Goal: Register for event/course

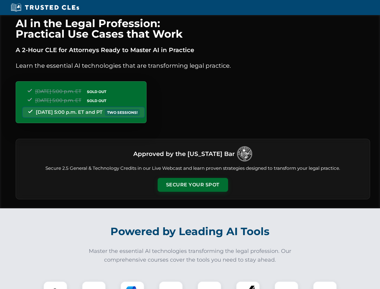
click at [193, 185] on button "Secure Your Spot" at bounding box center [193, 185] width 70 height 14
click at [55, 285] on img at bounding box center [55, 292] width 17 height 17
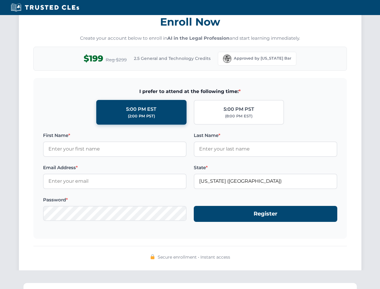
scroll to position [590, 0]
